Goal: Information Seeking & Learning: Learn about a topic

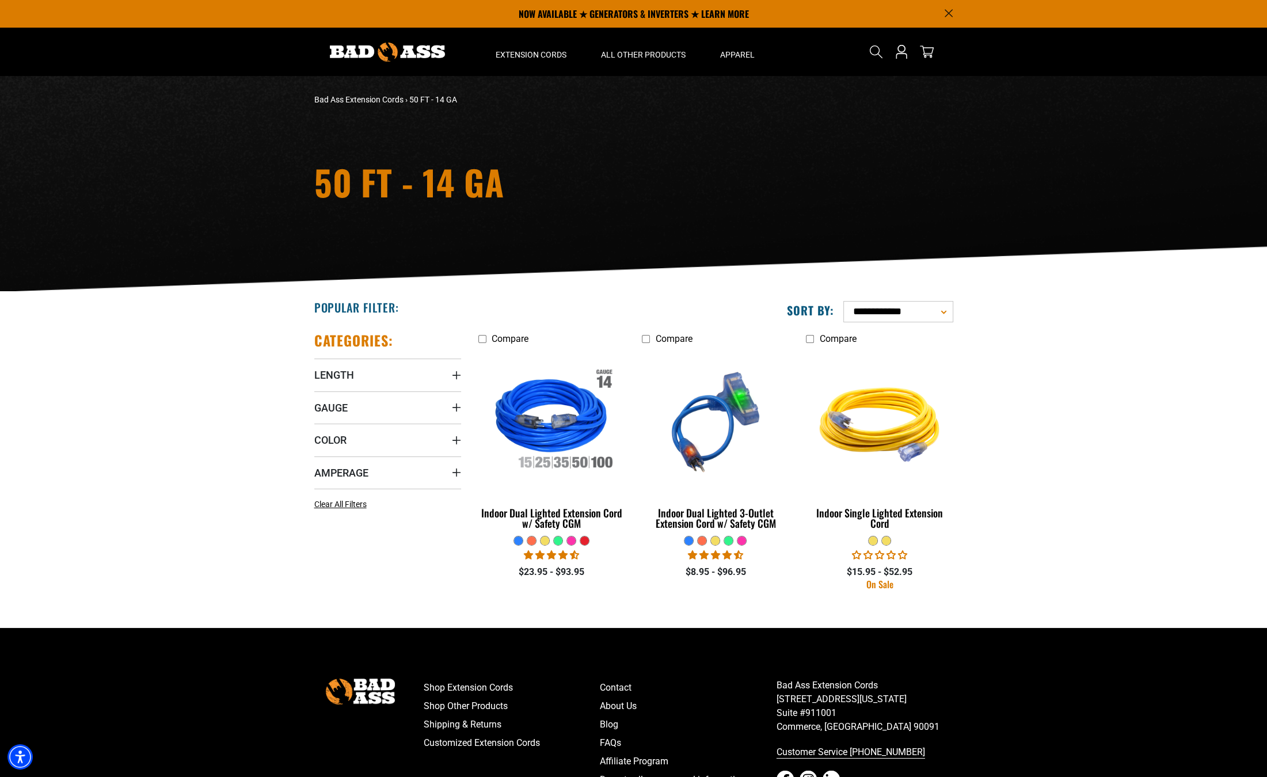
click at [233, 115] on div "50 FT - 14 GA" at bounding box center [633, 184] width 1267 height 216
click at [947, 13] on icon "Announcement" at bounding box center [947, 13] width 7 height 7
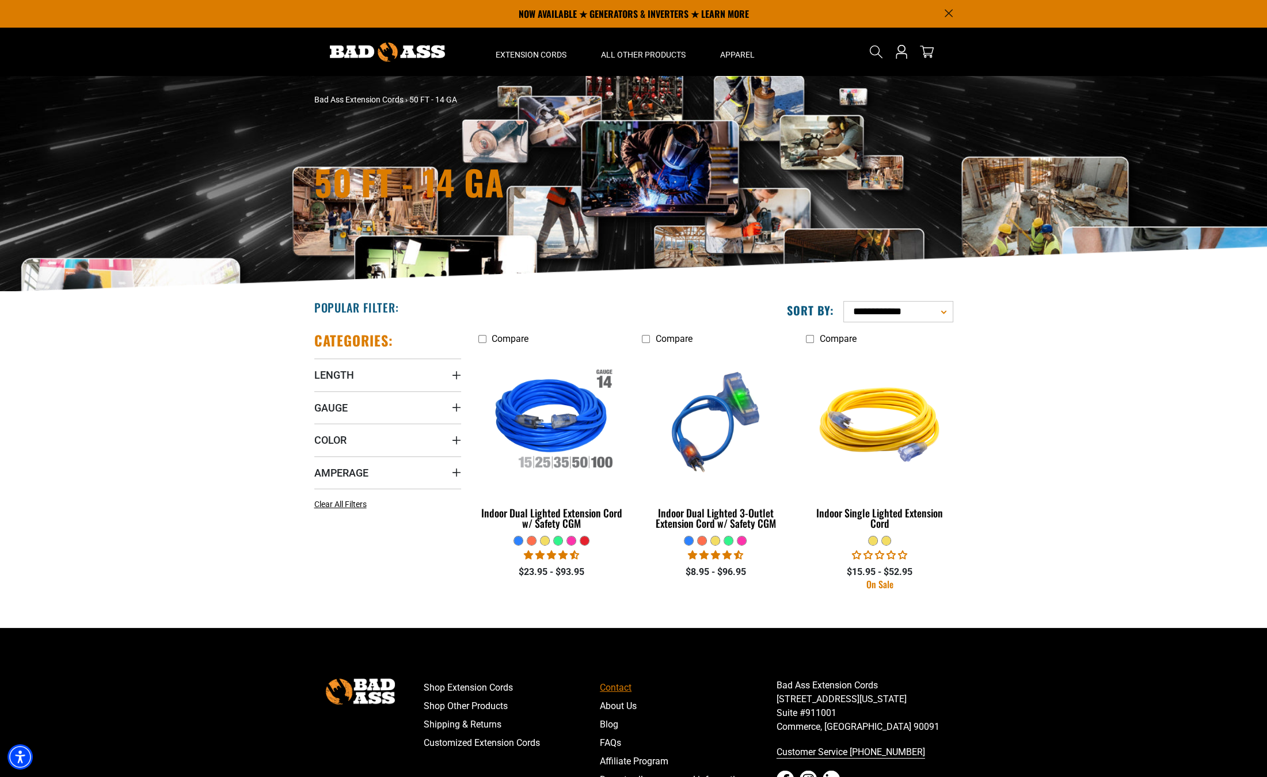
click at [732, 681] on link "Contact" at bounding box center [688, 688] width 177 height 18
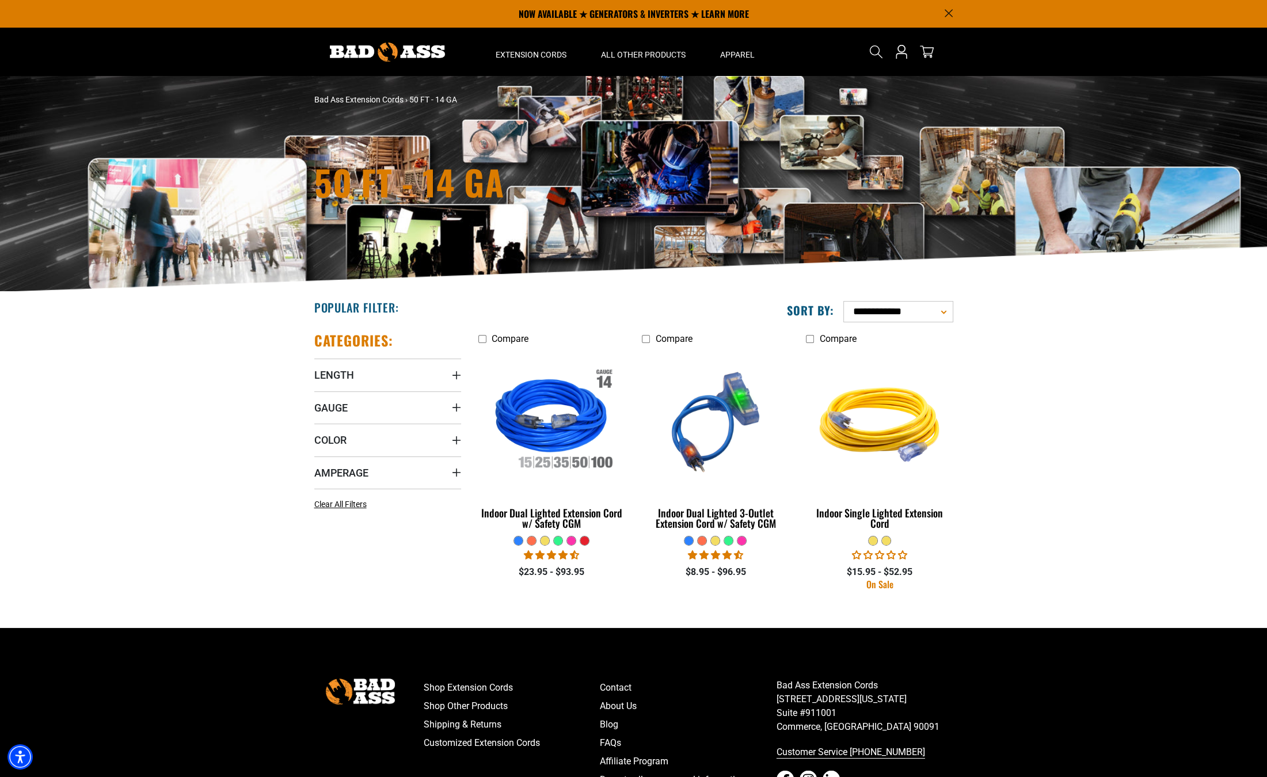
click at [913, 56] on div "Search" at bounding box center [906, 52] width 93 height 48
click at [692, 716] on link "Blog" at bounding box center [688, 724] width 177 height 18
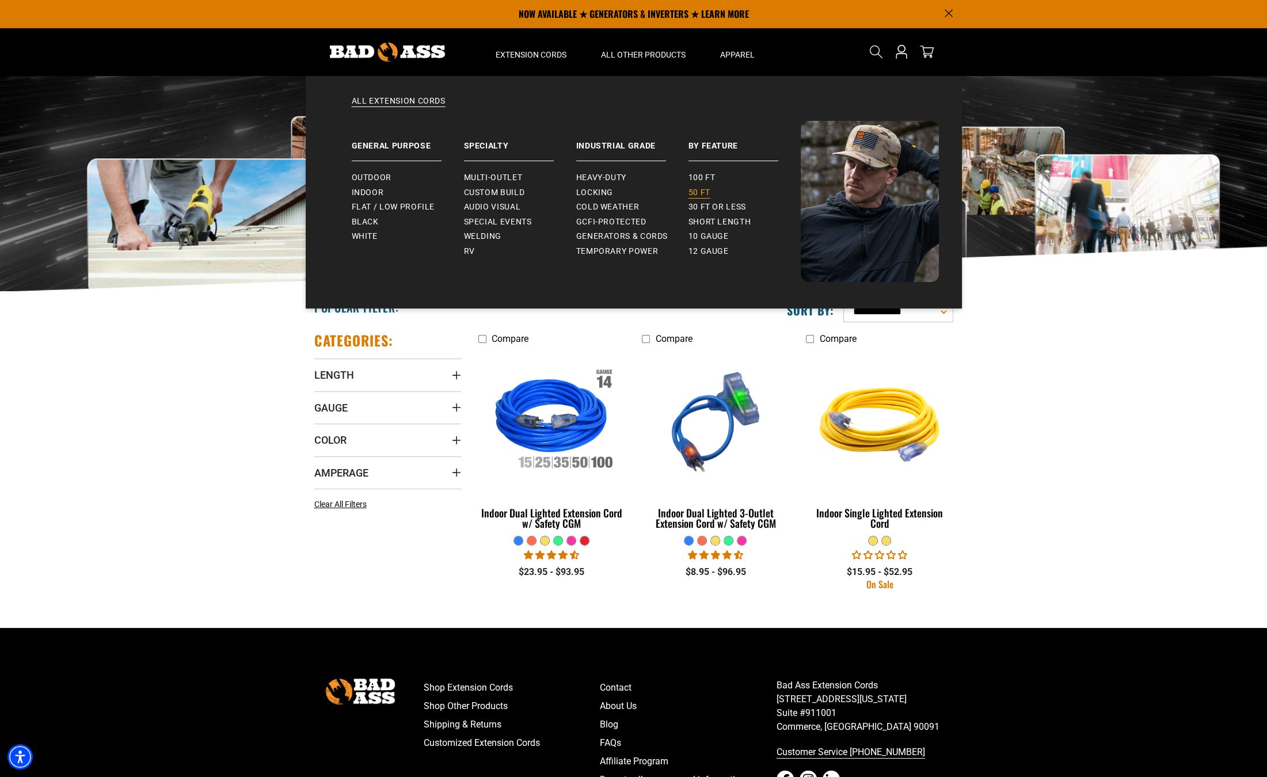
click at [702, 190] on span "50 ft" at bounding box center [699, 193] width 22 height 10
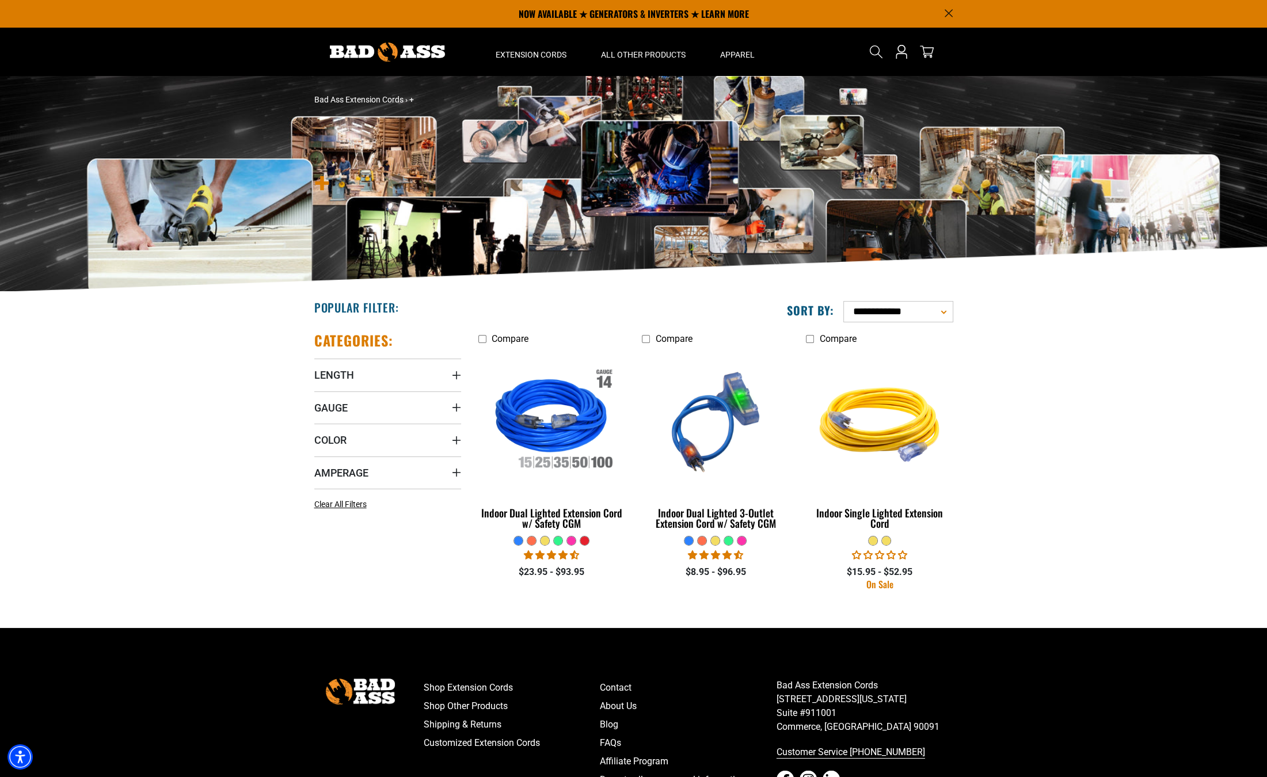
click at [948, 14] on icon "Announcement" at bounding box center [947, 13] width 7 height 7
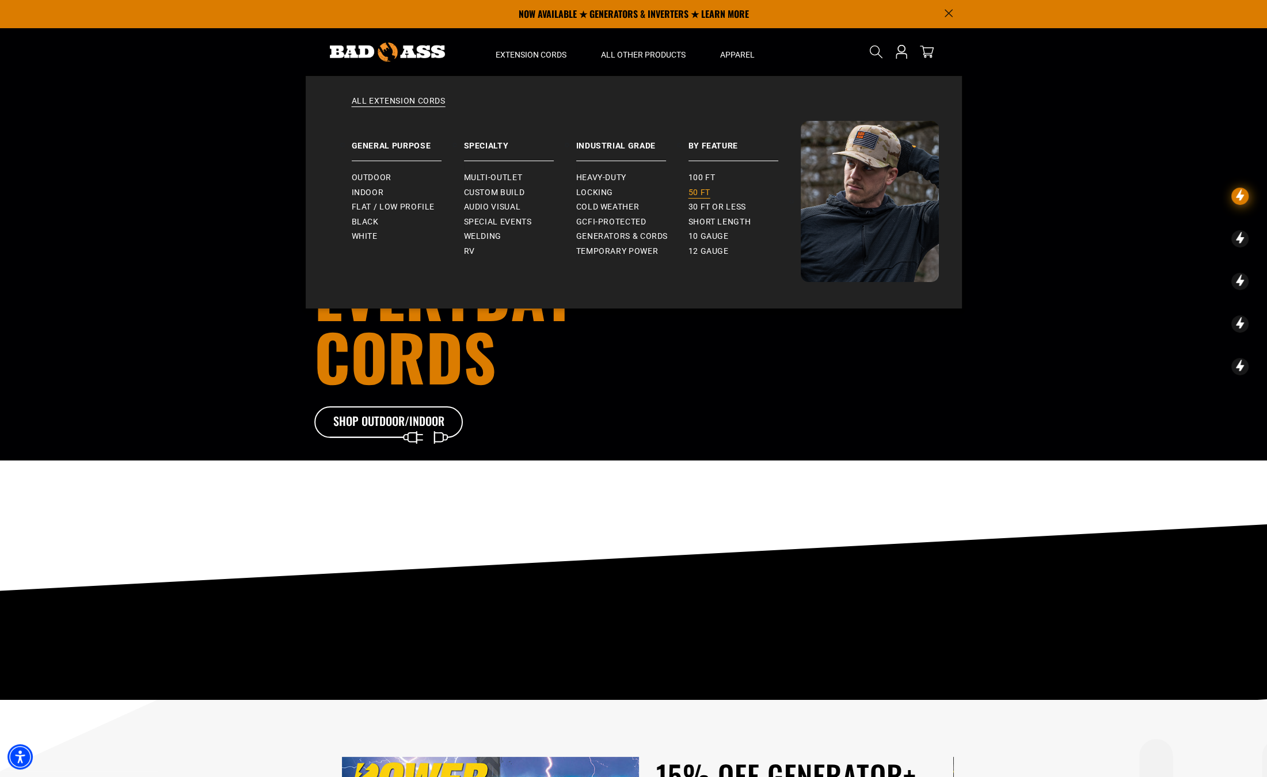
click at [696, 196] on span "50 ft" at bounding box center [699, 193] width 22 height 10
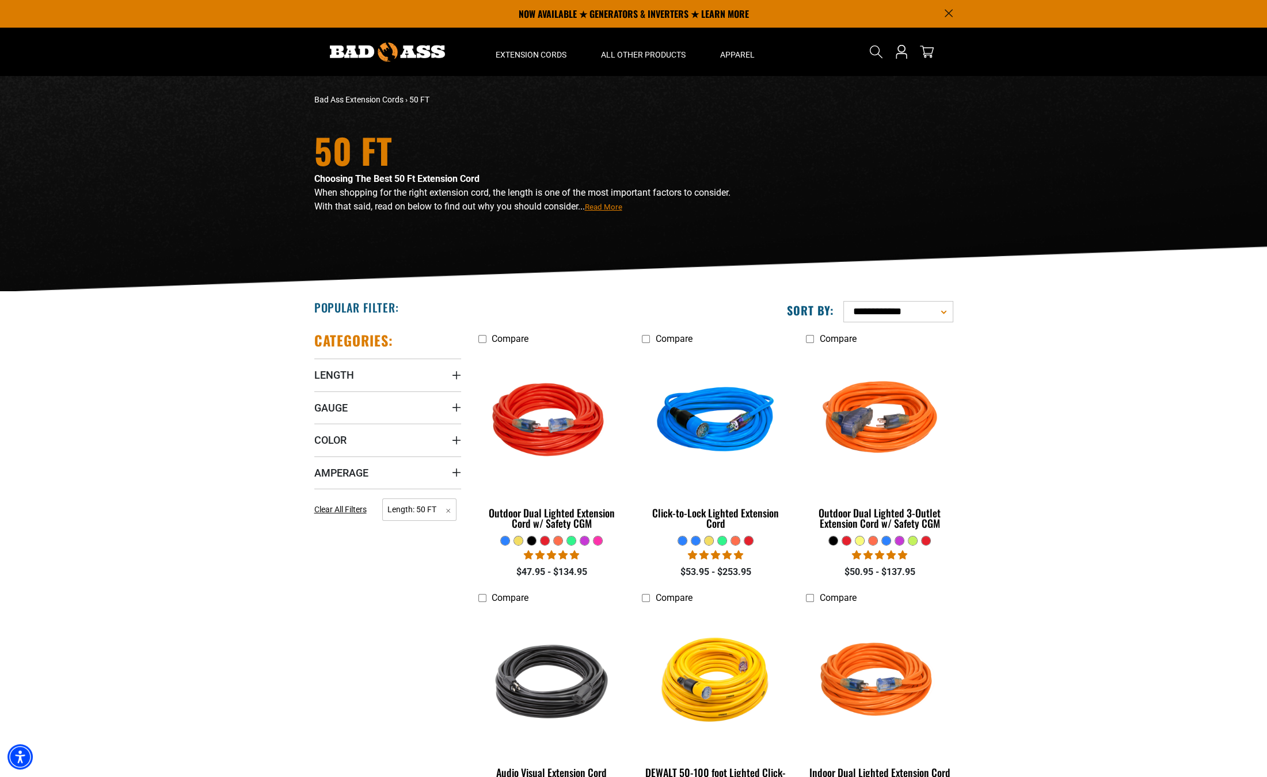
click at [159, 138] on div "50 FT Choosing The Best 50 Ft Extension Cord When shopping for the right extens…" at bounding box center [633, 184] width 1267 height 216
